Goal: Task Accomplishment & Management: Manage account settings

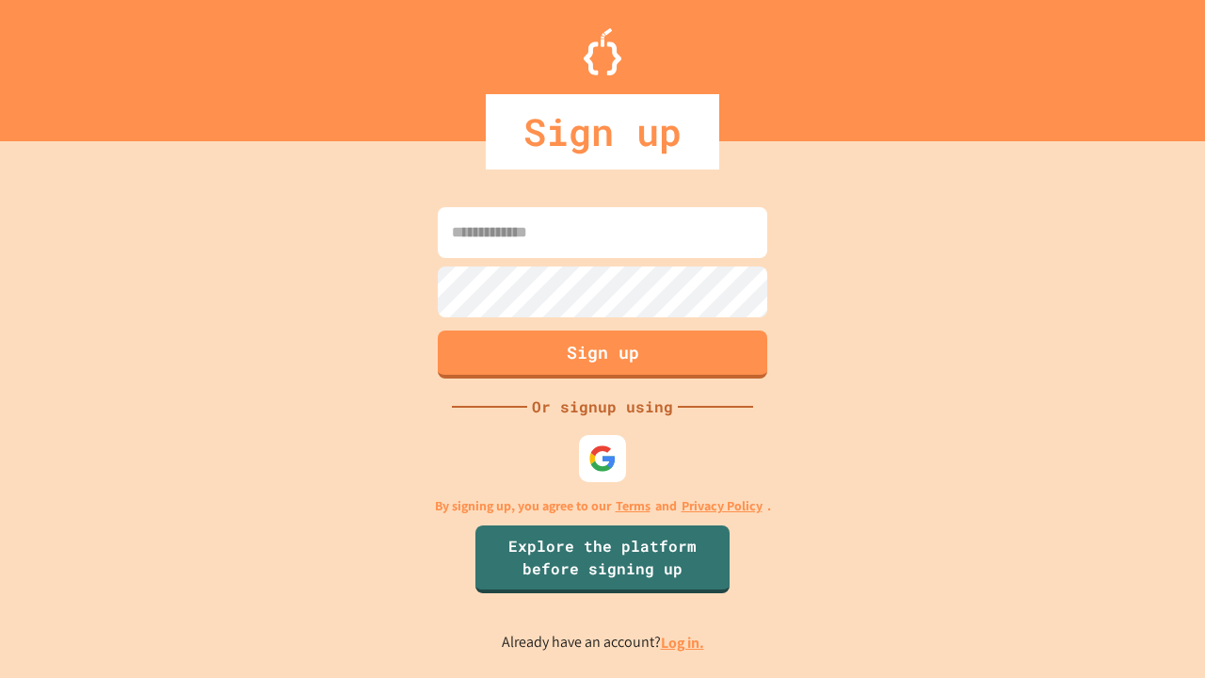
click at [684, 642] on link "Log in." at bounding box center [682, 643] width 43 height 20
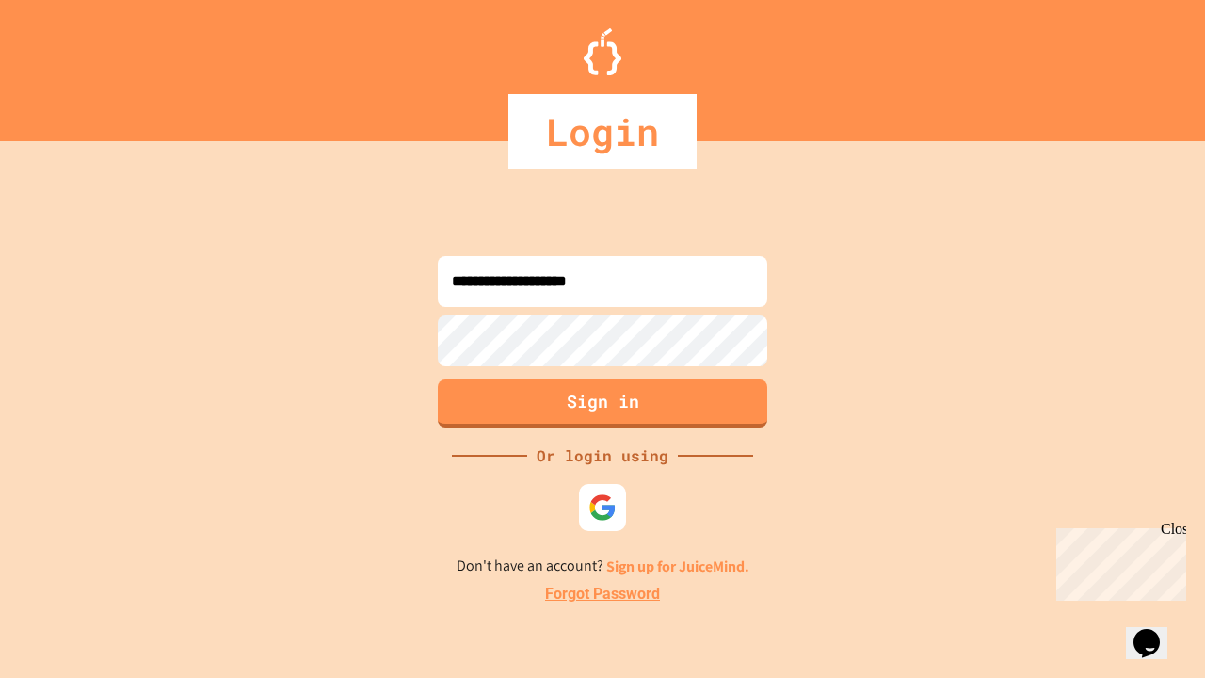
type input "**********"
